Goal: Check status: Check status

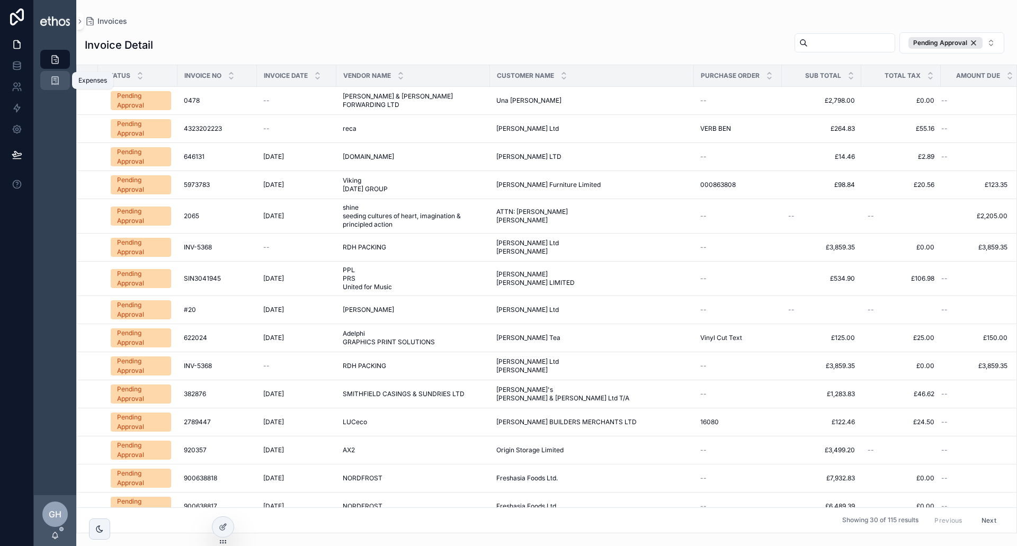
click at [49, 84] on div "Expenses" at bounding box center [55, 80] width 17 height 17
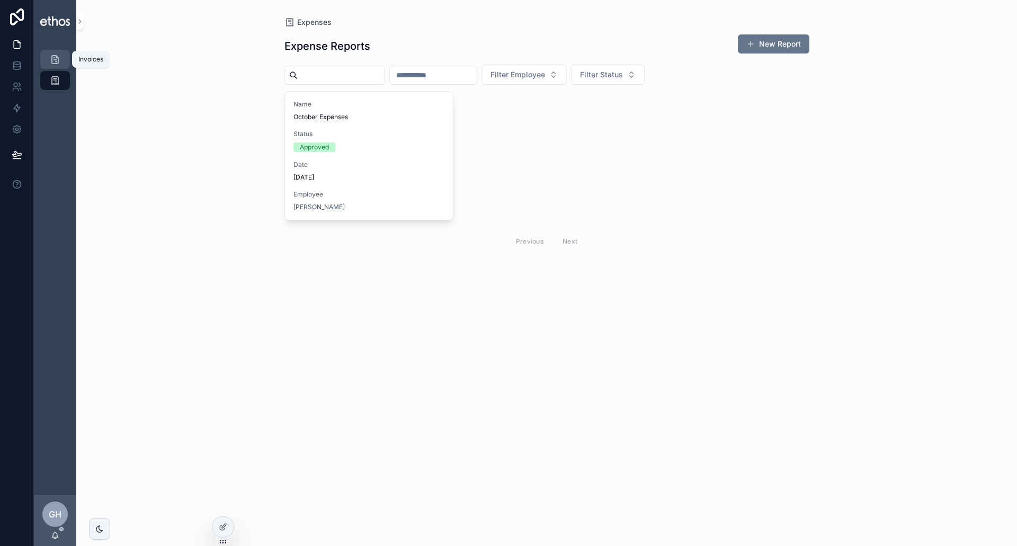
click at [55, 58] on icon "scrollable content" at bounding box center [55, 59] width 11 height 11
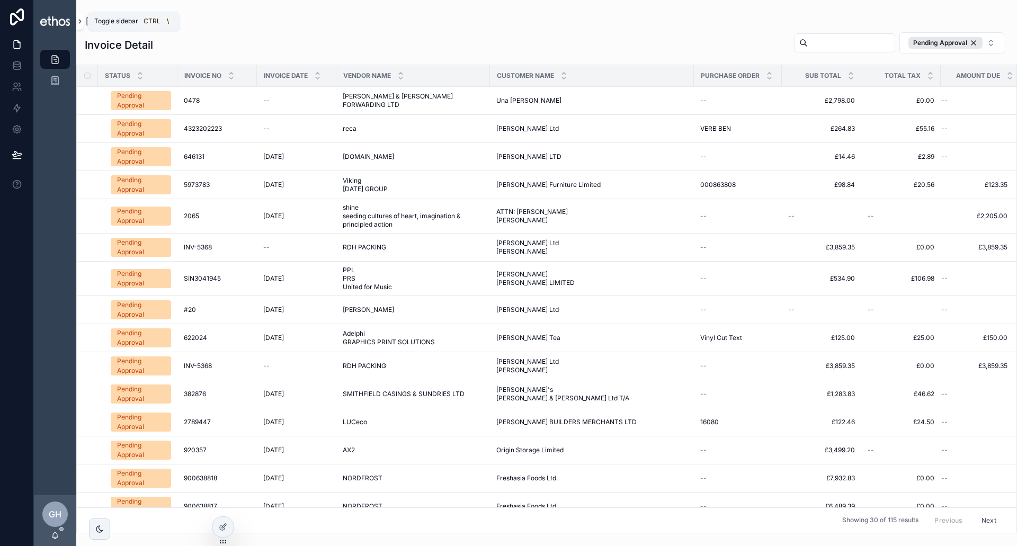
click at [79, 26] on button "scrollable content" at bounding box center [79, 21] width 7 height 17
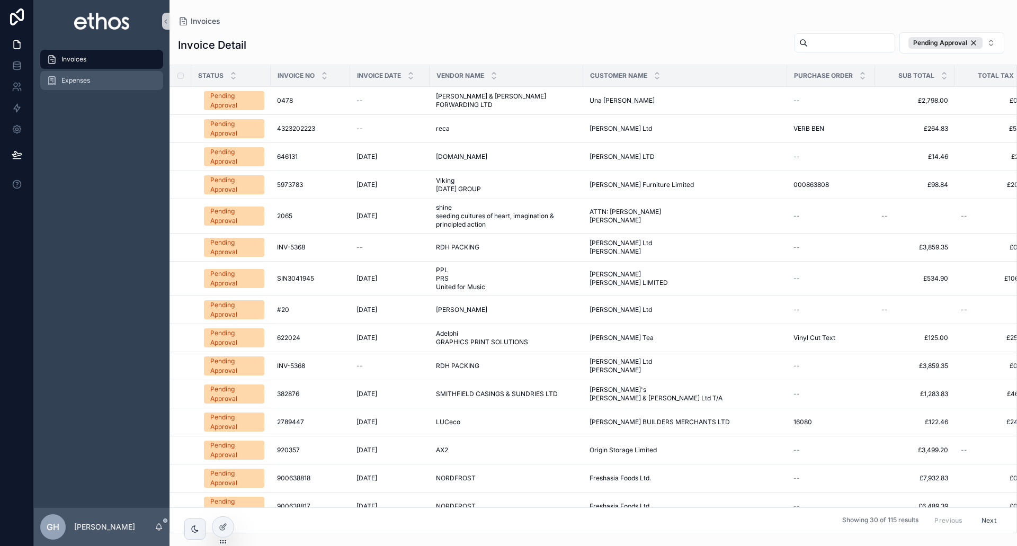
click at [74, 79] on span "Expenses" at bounding box center [75, 80] width 29 height 8
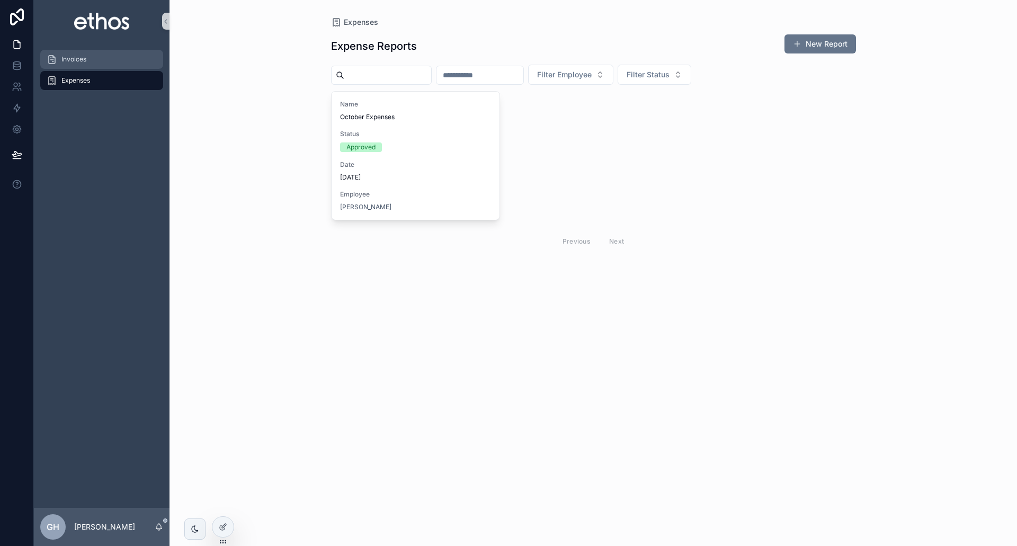
click at [88, 61] on div "Invoices" at bounding box center [102, 59] width 110 height 17
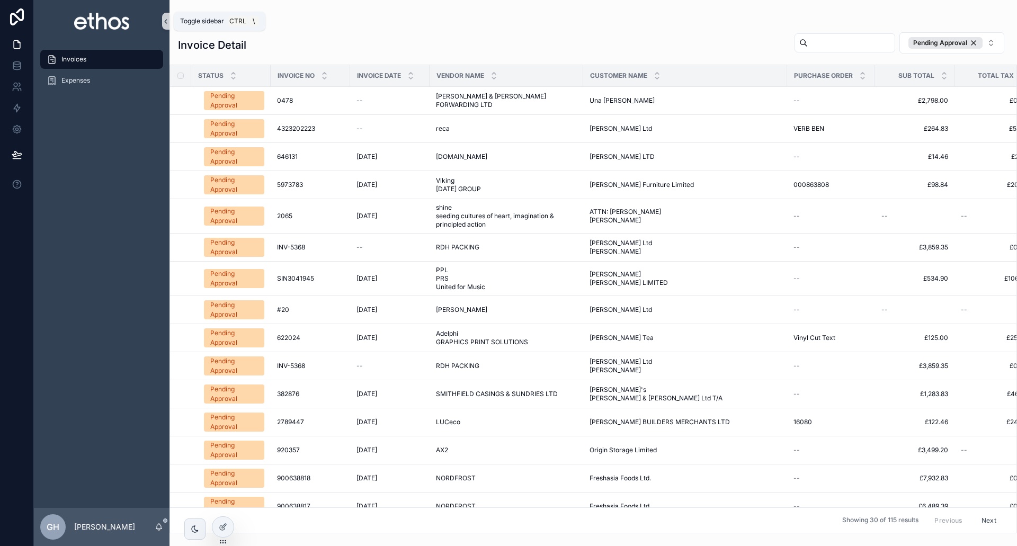
click at [166, 25] on icon "scrollable content" at bounding box center [165, 21] width 7 height 8
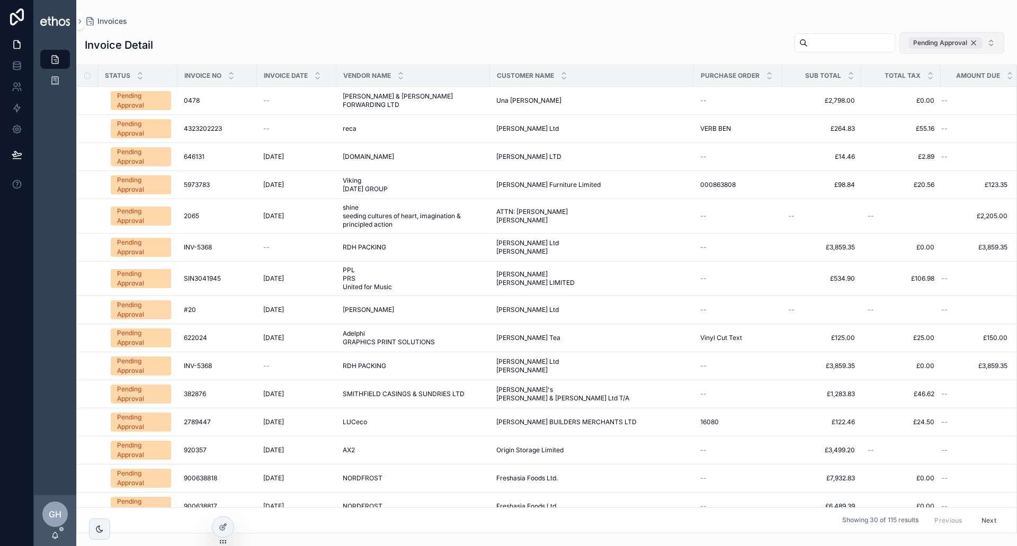
click at [975, 44] on div "Pending Approval" at bounding box center [946, 43] width 74 height 12
click at [202, 104] on td "0478 0478" at bounding box center [216, 100] width 79 height 28
click at [158, 102] on div "Pending Approval" at bounding box center [141, 99] width 48 height 19
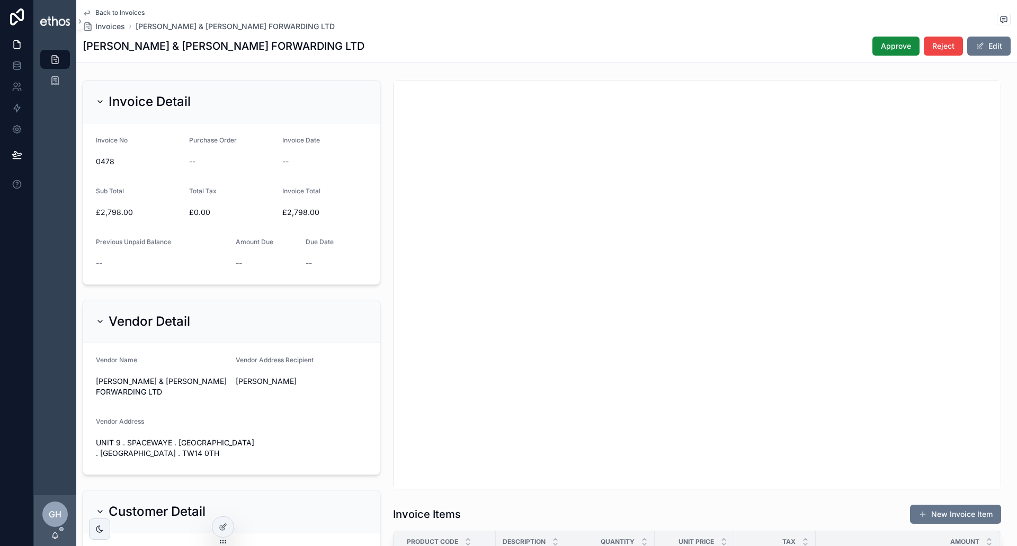
click at [108, 15] on span "Back to Invoices" at bounding box center [119, 12] width 49 height 8
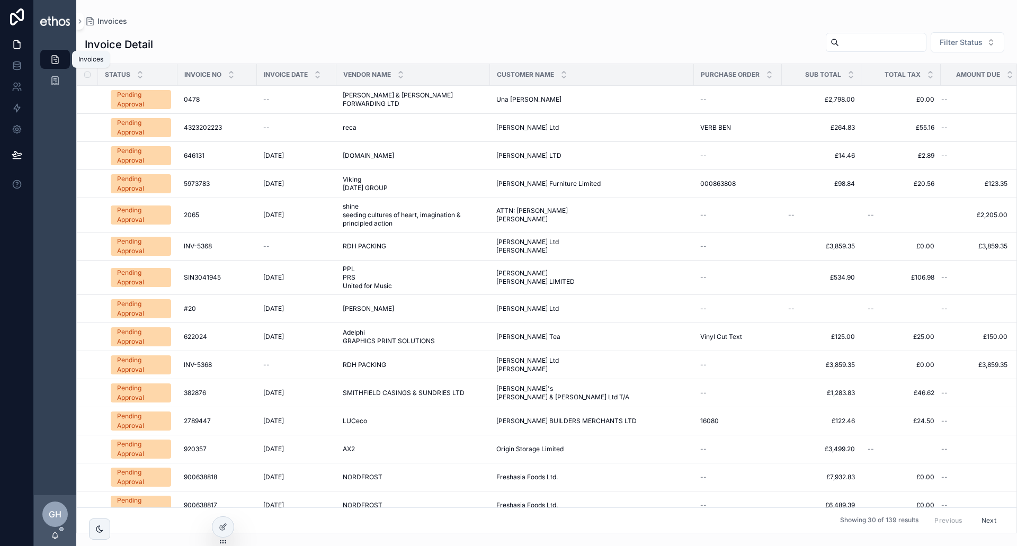
click at [51, 60] on icon "scrollable content" at bounding box center [55, 59] width 11 height 11
